Goal: Contribute content: Add original content to the website for others to see

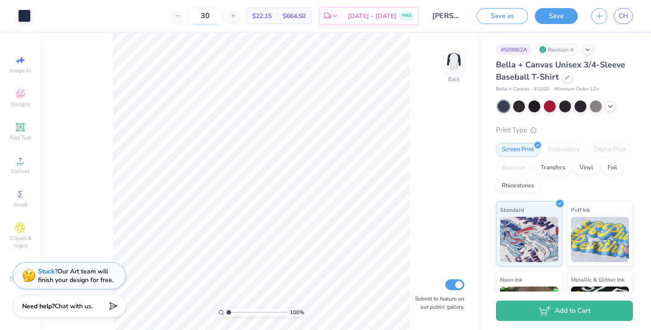
drag, startPoint x: 224, startPoint y: 13, endPoint x: 209, endPoint y: 12, distance: 15.0
click at [209, 13] on input "30" at bounding box center [205, 16] width 35 height 16
type input "0"
type input "20"
click at [458, 65] on img at bounding box center [454, 61] width 36 height 36
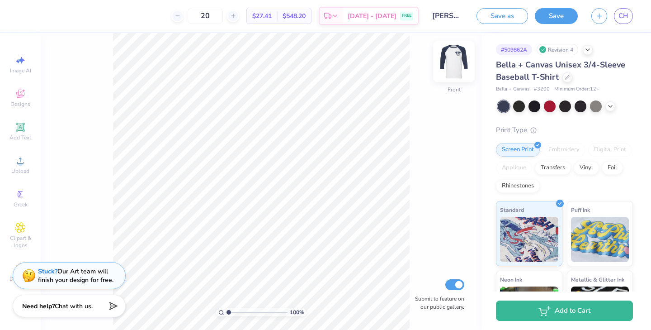
click at [459, 62] on img at bounding box center [454, 61] width 36 height 36
click at [623, 18] on span "CH" at bounding box center [624, 16] width 10 height 10
click at [455, 60] on img at bounding box center [454, 61] width 36 height 36
drag, startPoint x: 21, startPoint y: 133, endPoint x: 112, endPoint y: 135, distance: 90.5
click at [21, 133] on div "Add Text" at bounding box center [21, 131] width 32 height 27
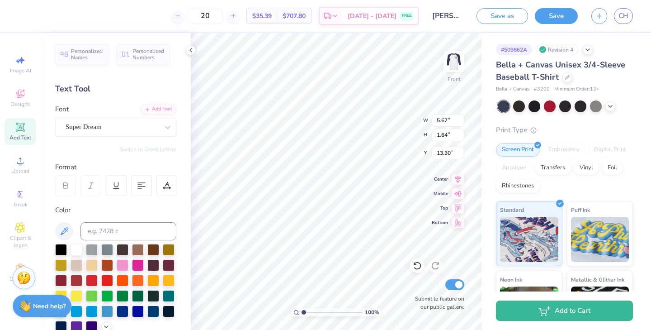
paste textarea "[URL][DOMAIN_NAME]"
type textarea "[URL]."
click at [29, 164] on div "Upload" at bounding box center [21, 164] width 32 height 27
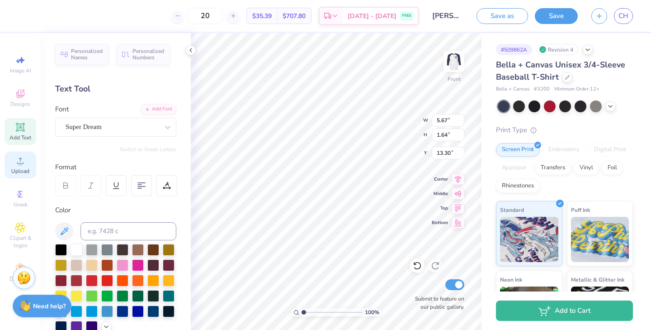
type input "10.26"
type input "2.17"
type input "13.04"
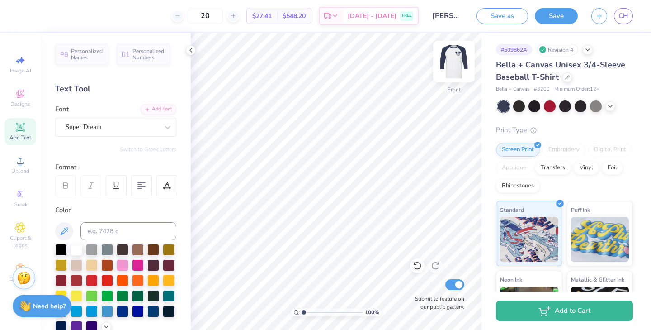
click at [458, 66] on img at bounding box center [454, 61] width 36 height 36
click at [24, 238] on span "Clipart & logos" at bounding box center [21, 241] width 32 height 14
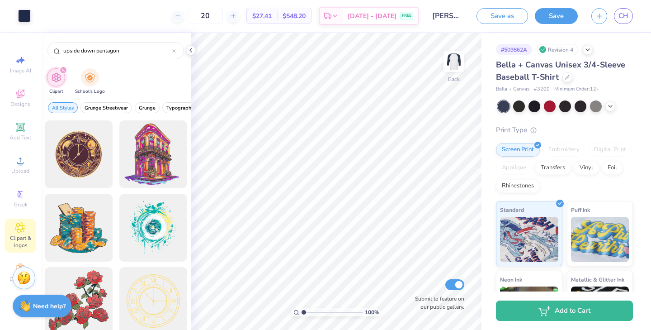
type input "upside down pentagon"
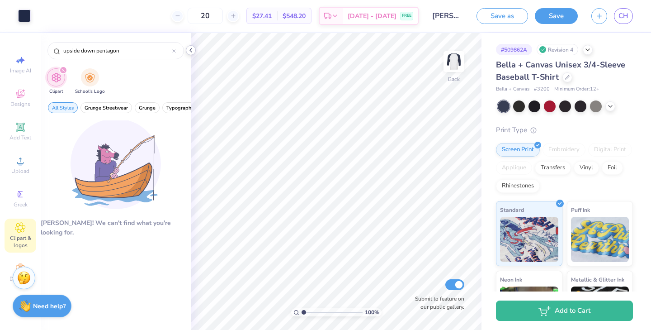
click at [193, 49] on icon at bounding box center [190, 50] width 7 height 7
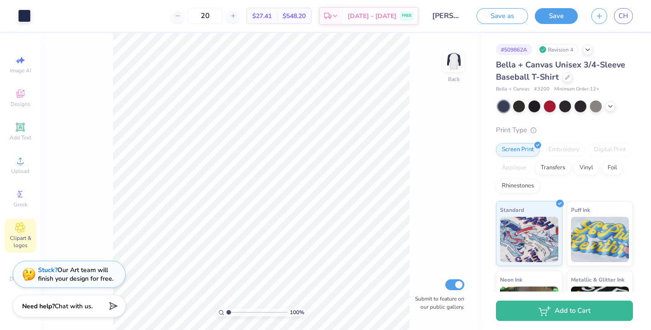
click at [56, 269] on strong "Stuck?" at bounding box center [47, 269] width 19 height 9
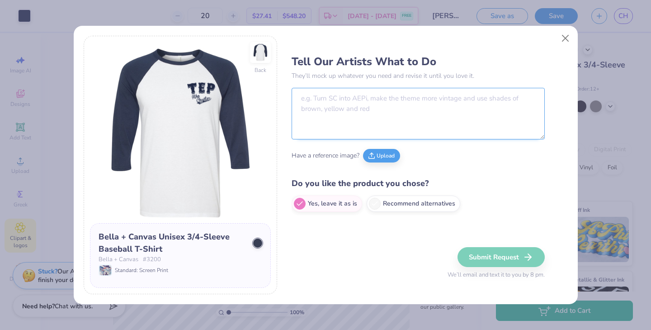
click at [396, 119] on textarea at bounding box center [418, 114] width 253 height 52
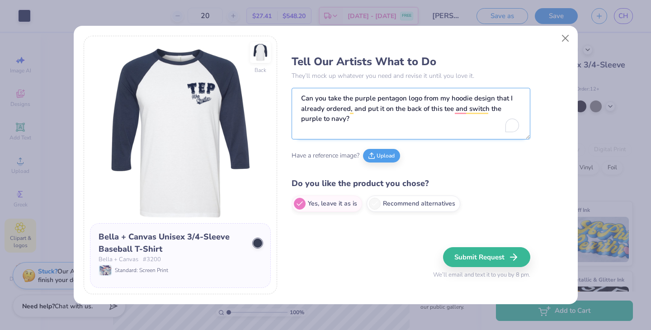
click at [349, 105] on textarea "Can you take the purple pentagon logo from my hoodie design that I already orde…" at bounding box center [411, 114] width 239 height 52
type textarea "Can you take the purple pentagon logo from my hoodie design that I already orde…"
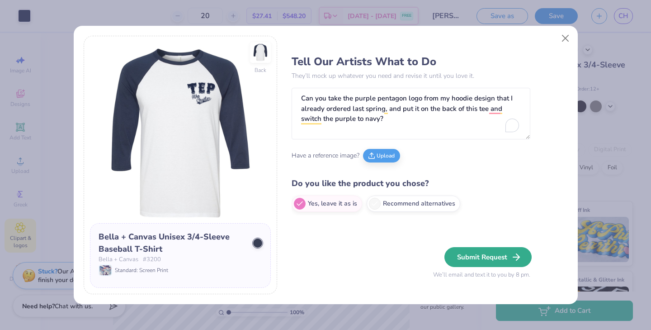
click at [500, 253] on button "Submit Request" at bounding box center [488, 257] width 87 height 20
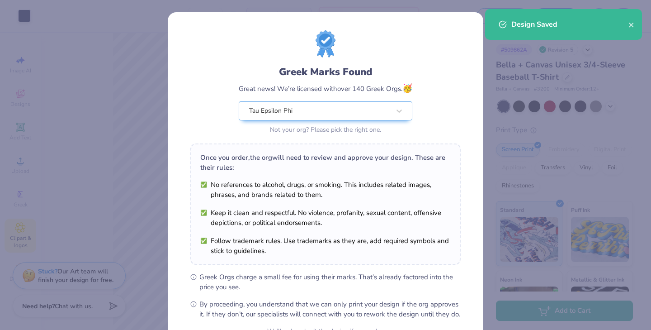
scroll to position [94, 0]
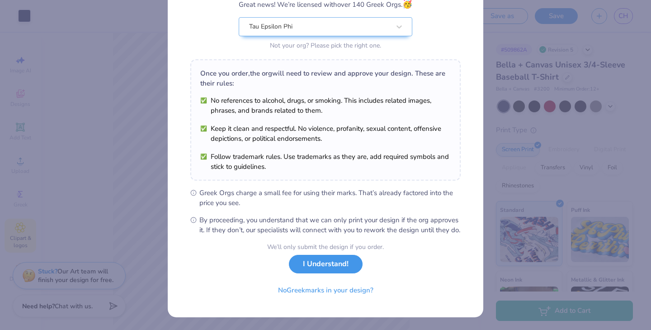
click at [333, 268] on button "I Understand!" at bounding box center [326, 264] width 74 height 19
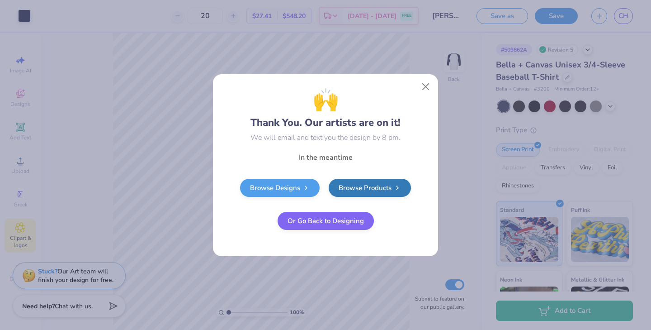
scroll to position [0, 0]
click at [429, 83] on button "Close" at bounding box center [425, 86] width 17 height 17
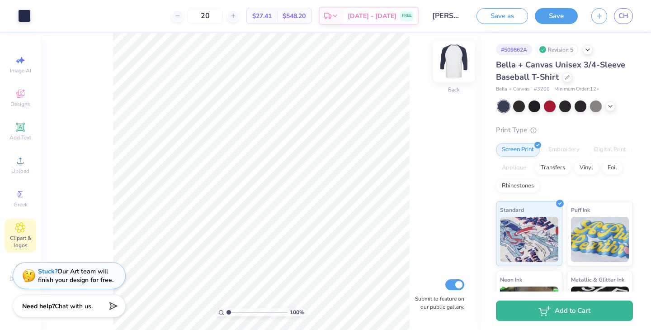
click at [455, 62] on img at bounding box center [454, 61] width 36 height 36
click at [457, 64] on img at bounding box center [454, 61] width 36 height 36
click at [629, 17] on link "CH" at bounding box center [623, 16] width 19 height 16
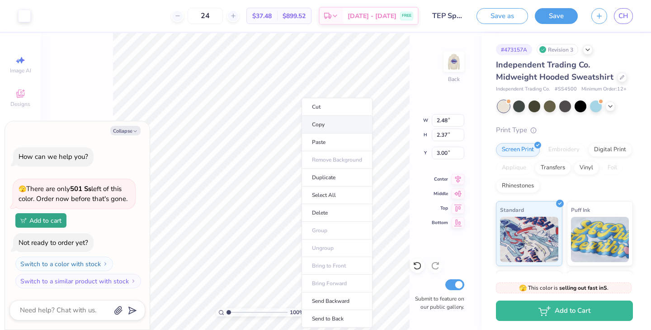
click at [317, 123] on li "Copy" at bounding box center [337, 125] width 71 height 18
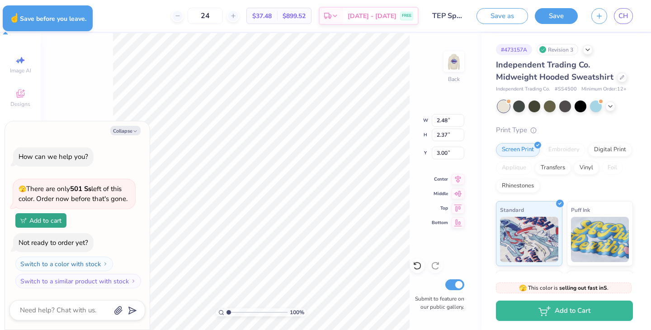
type textarea "x"
